Goal: Information Seeking & Learning: Learn about a topic

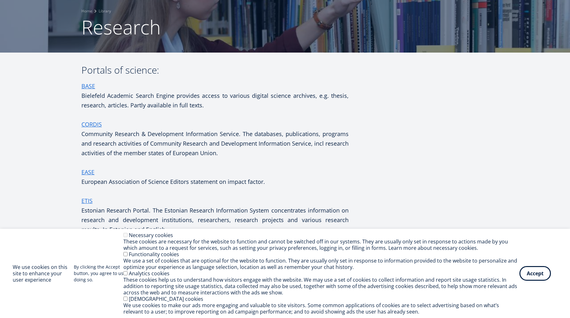
scroll to position [50, 0]
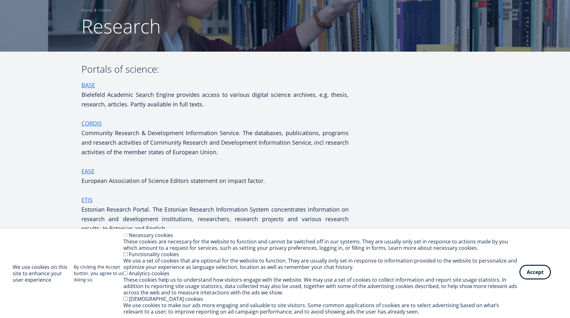
click at [542, 278] on button "Accept" at bounding box center [535, 271] width 31 height 15
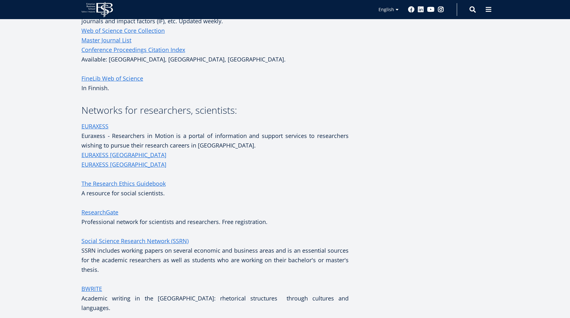
scroll to position [507, 0]
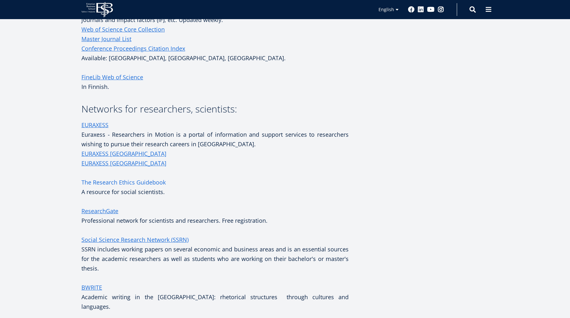
click at [162, 187] on link "The Research Ethics Guidebook" at bounding box center [123, 182] width 84 height 10
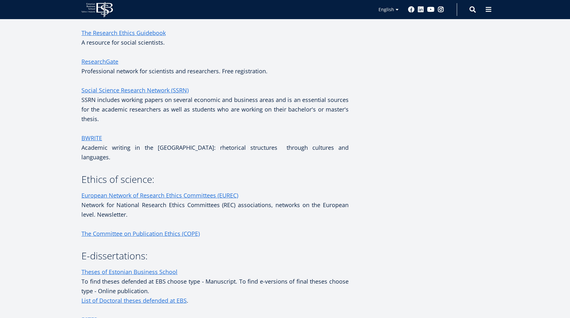
scroll to position [658, 0]
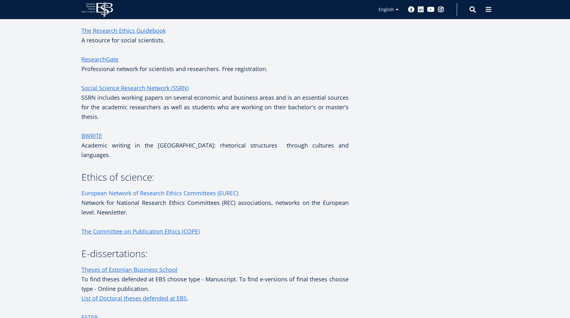
click at [153, 198] on link "European Network of Research Ethics Committees (EUREC)" at bounding box center [159, 193] width 157 height 10
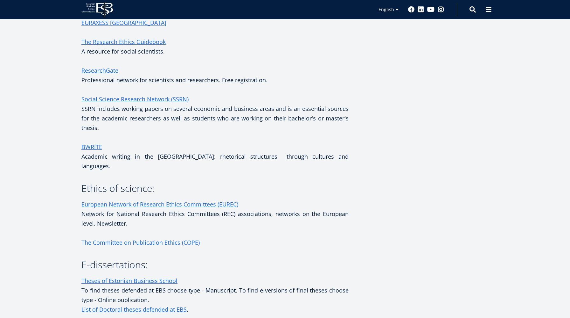
click at [163, 247] on link "The Committee on Publication Ethics (COPE)" at bounding box center [140, 242] width 118 height 10
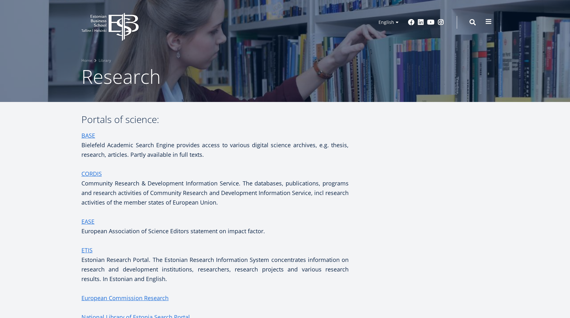
click at [489, 24] on span at bounding box center [489, 21] width 6 height 6
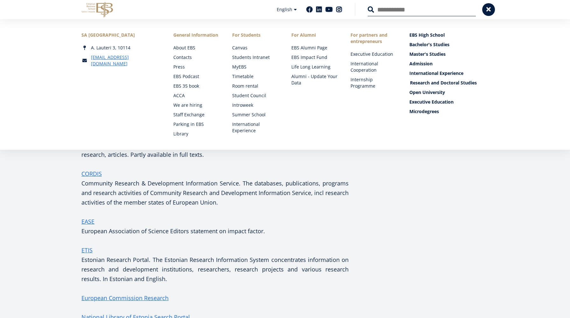
click at [426, 84] on link "Research and Doctoral Studies" at bounding box center [449, 83] width 79 height 6
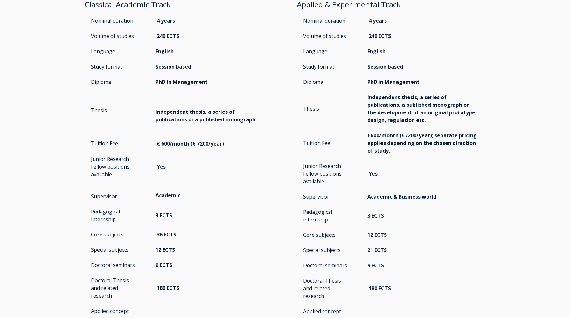
scroll to position [798, 0]
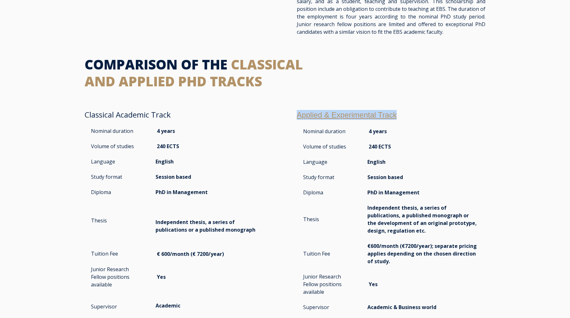
drag, startPoint x: 405, startPoint y: 105, endPoint x: 298, endPoint y: 111, distance: 107.1
click at [298, 111] on h2 "Applied & Experimental Track" at bounding box center [391, 115] width 189 height 10
copy link "Applied & Experimental Track"
click at [328, 110] on link "Applied & Experimental Track" at bounding box center [347, 114] width 100 height 9
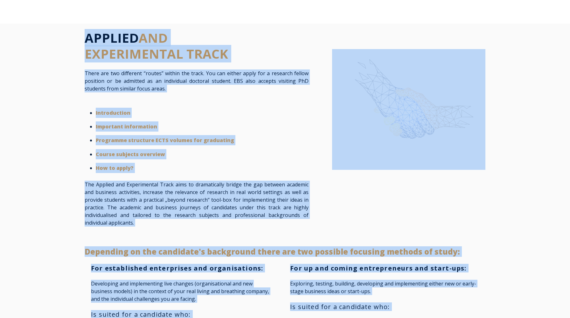
drag, startPoint x: 315, startPoint y: 102, endPoint x: 70, endPoint y: 38, distance: 253.1
copy div "LOREMIP DOL SITAMETCONSE ADIPI Elits doe tem incididun “utlabo” etdolo mag aliq…"
click at [152, 102] on div "Introduction Important information Programme structure ECTS volumes for graduat…" at bounding box center [197, 140] width 224 height 80
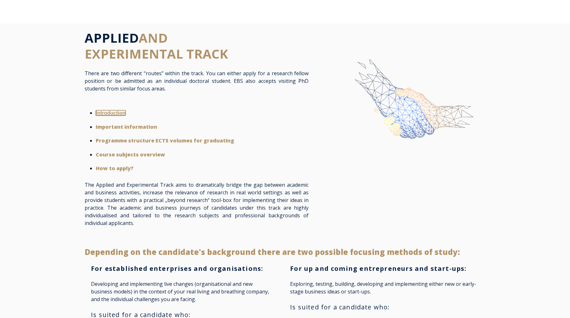
click at [119, 115] on strong "Introduction" at bounding box center [111, 112] width 30 height 5
click at [128, 126] on strong "Important information" at bounding box center [122, 126] width 53 height 5
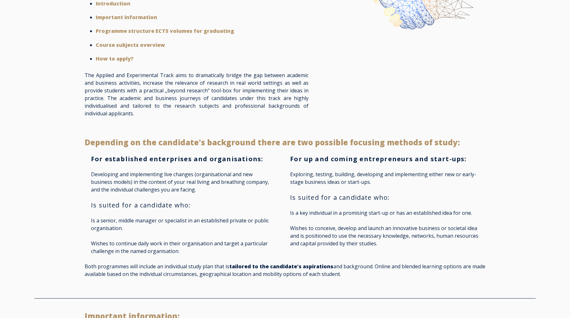
scroll to position [108, 0]
